Goal: Navigation & Orientation: Find specific page/section

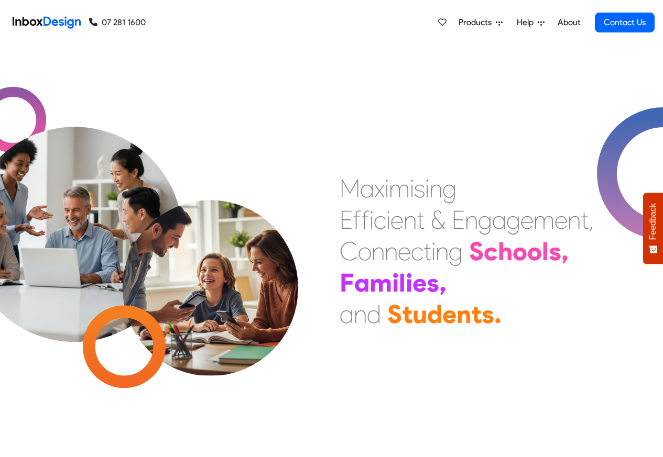
checkbox input "true"
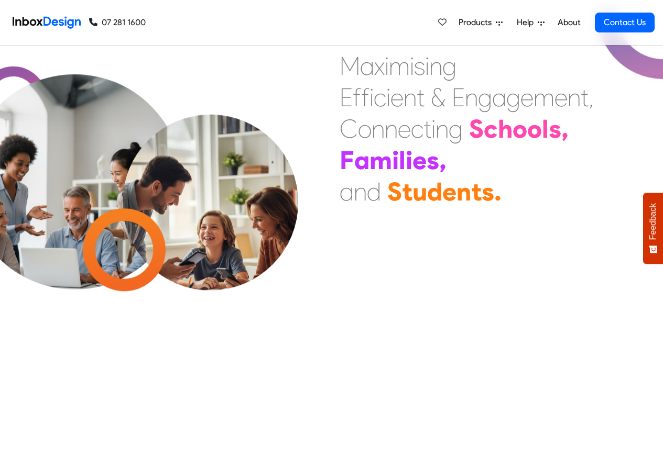
scroll to position [6253, 0]
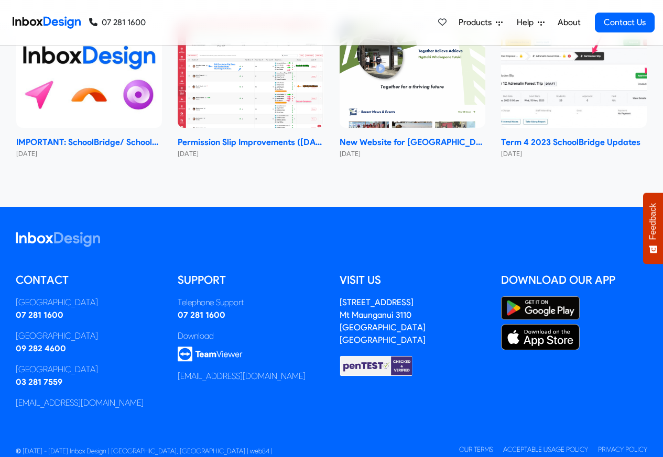
checkbox input "true"
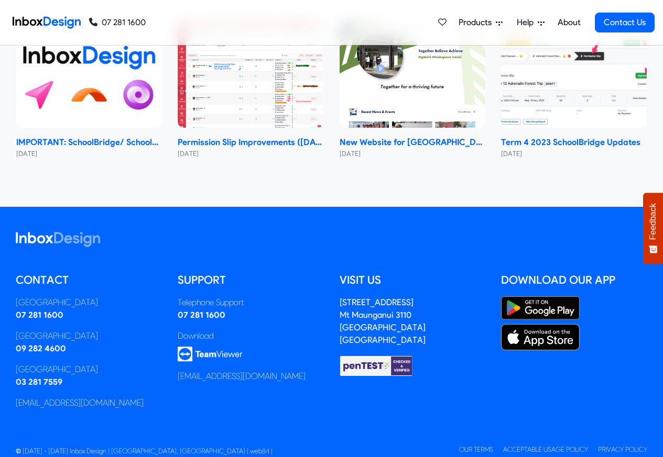
checkbox input "true"
click at [569, 23] on link "About" at bounding box center [568, 22] width 29 height 21
